Goal: Navigation & Orientation: Find specific page/section

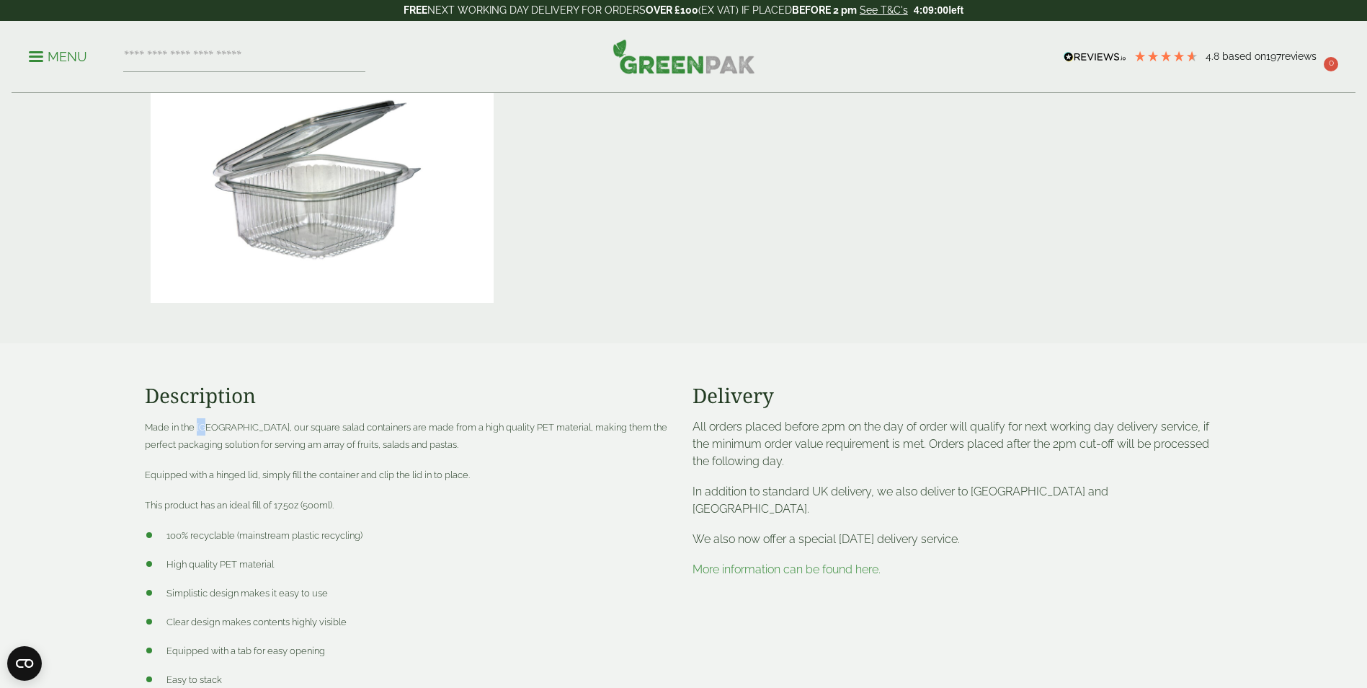
drag, startPoint x: 207, startPoint y: 426, endPoint x: 197, endPoint y: 427, distance: 9.4
click at [197, 427] on span "Made in the [GEOGRAPHIC_DATA], our square salad containers are made from a high…" at bounding box center [406, 436] width 523 height 28
copy span "EU"
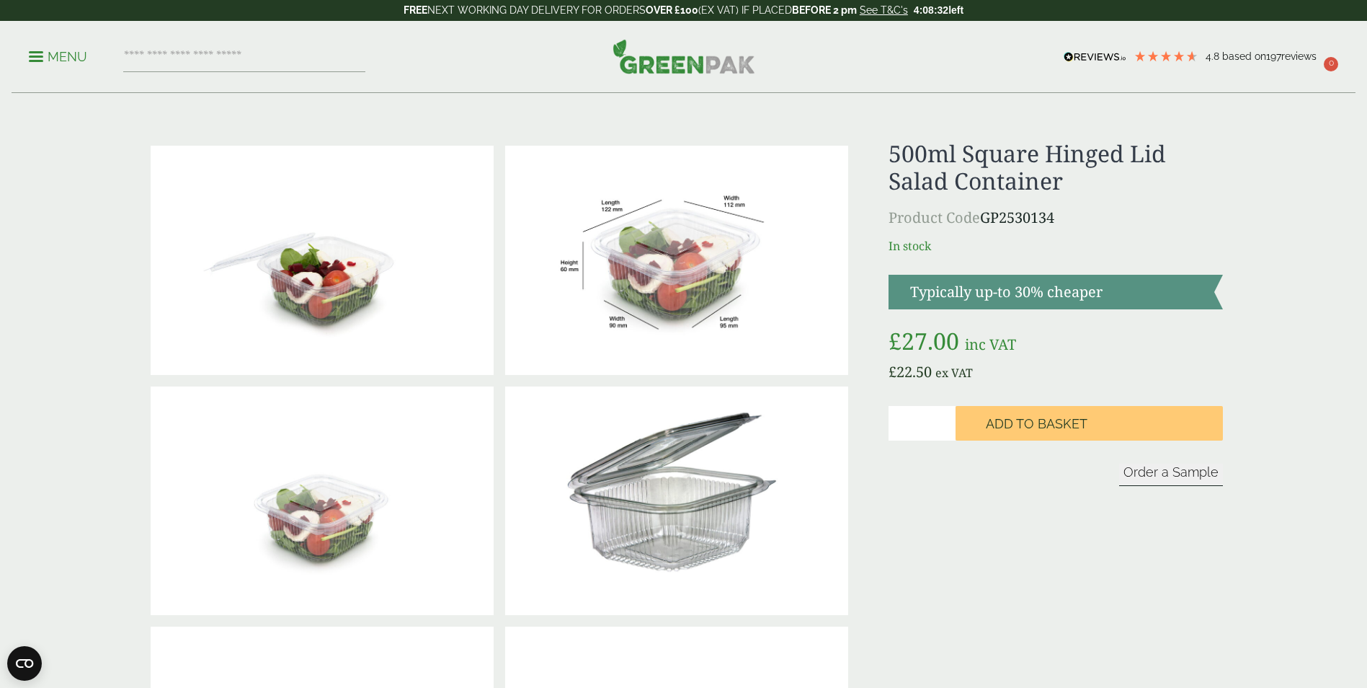
click at [672, 64] on img at bounding box center [684, 56] width 143 height 35
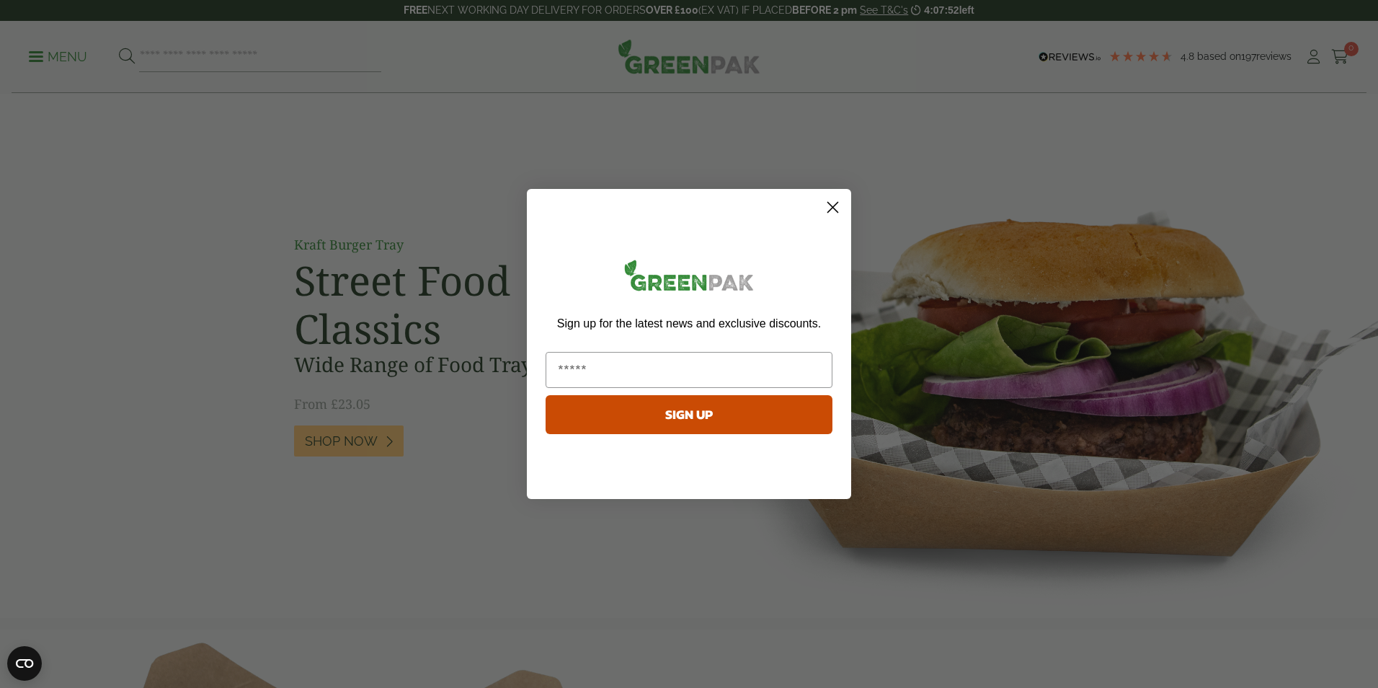
click at [838, 205] on circle "Close dialog" at bounding box center [833, 207] width 24 height 24
